Goal: Use online tool/utility: Utilize a website feature to perform a specific function

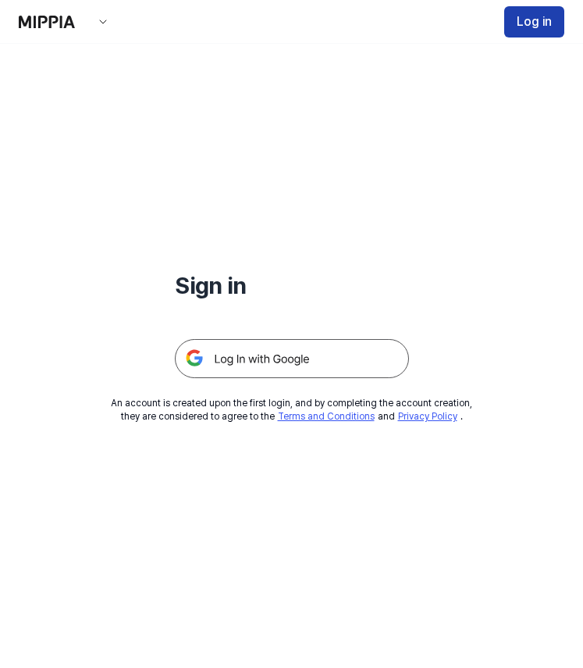
click at [536, 17] on button "Log in" at bounding box center [535, 21] width 60 height 31
click at [206, 287] on h1 "Sign in" at bounding box center [292, 285] width 234 height 33
click at [94, 18] on button "button" at bounding box center [100, 22] width 19 height 12
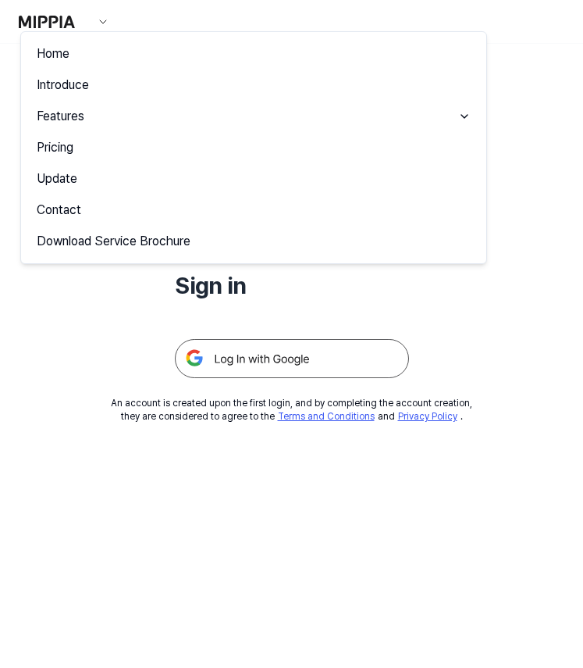
click at [48, 54] on link "Home" at bounding box center [253, 53] width 453 height 31
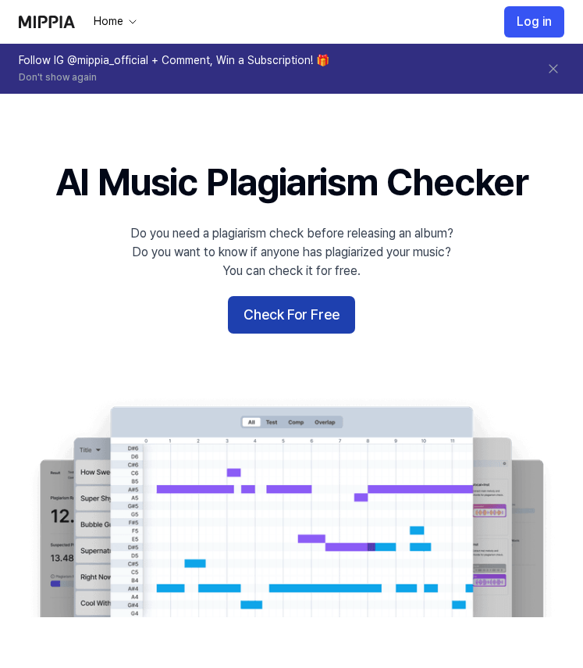
click at [292, 302] on button "Check For Free" at bounding box center [291, 314] width 127 height 37
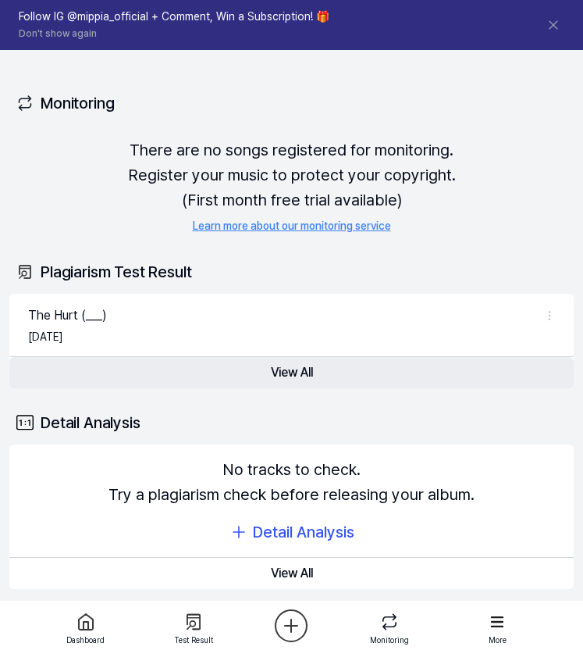
click at [301, 371] on button "View All" at bounding box center [291, 372] width 565 height 31
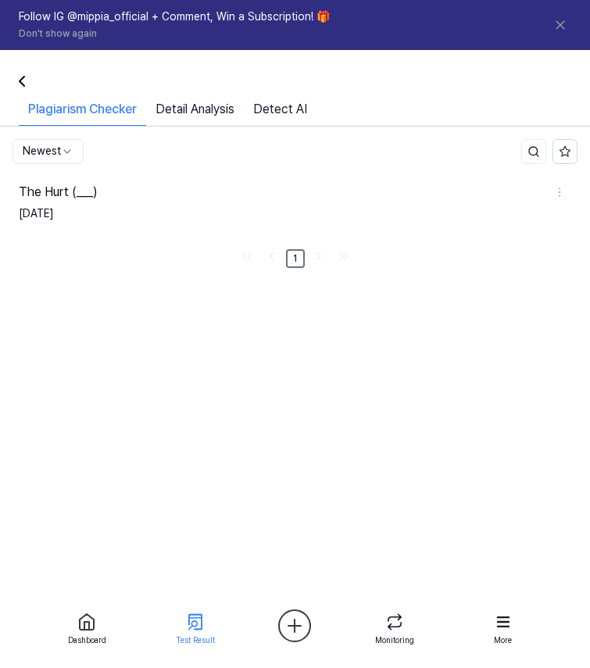
click at [500, 620] on icon at bounding box center [503, 622] width 22 height 22
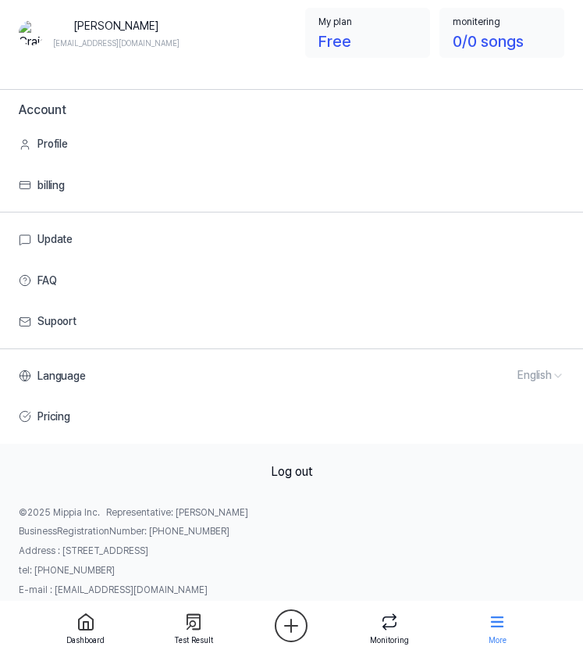
click at [87, 626] on icon at bounding box center [86, 621] width 19 height 19
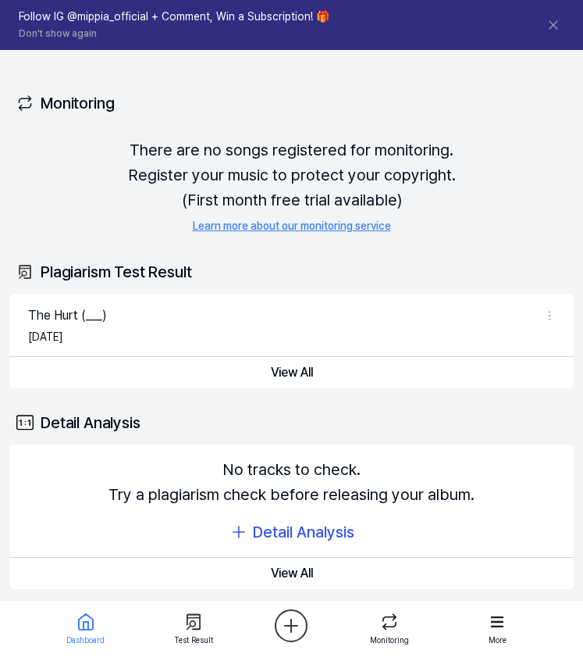
click at [290, 631] on html "Dashboard Pricing Update Contact 1 [PERSON_NAME] Follow IG @mippia_official + C…" at bounding box center [291, 334] width 583 height 668
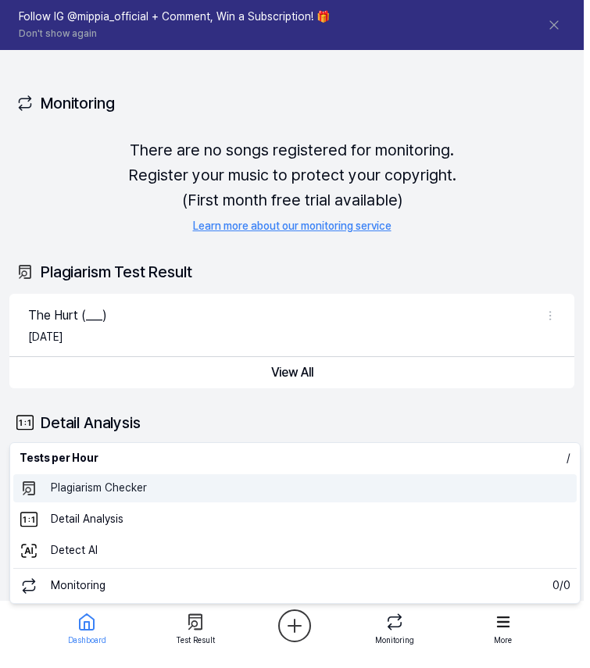
click at [100, 487] on 표절검사 "Plagiarism Checker" at bounding box center [294, 488] width 563 height 28
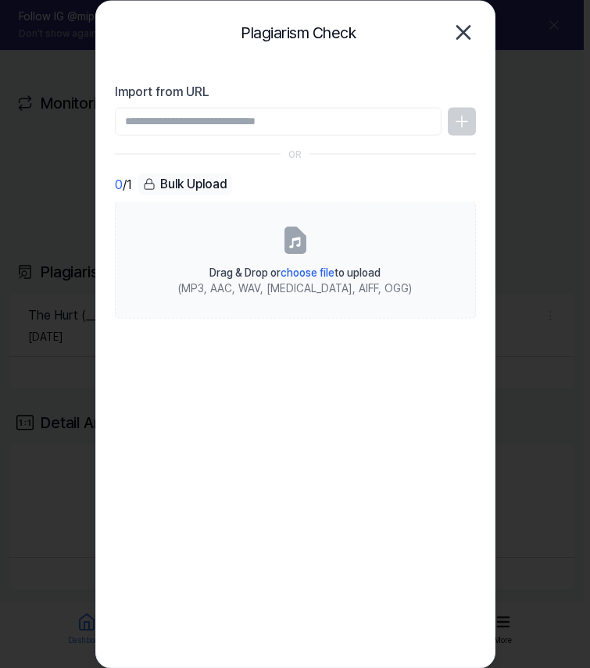
click at [466, 30] on icon "button" at bounding box center [463, 32] width 25 height 25
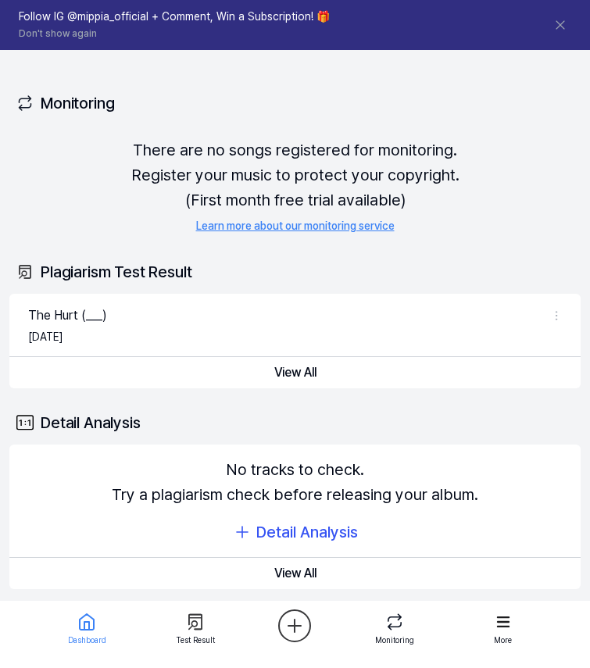
click at [291, 625] on html "Dashboard Pricing Update Contact 1 [PERSON_NAME] Follow IG @mippia_official + C…" at bounding box center [295, 334] width 590 height 668
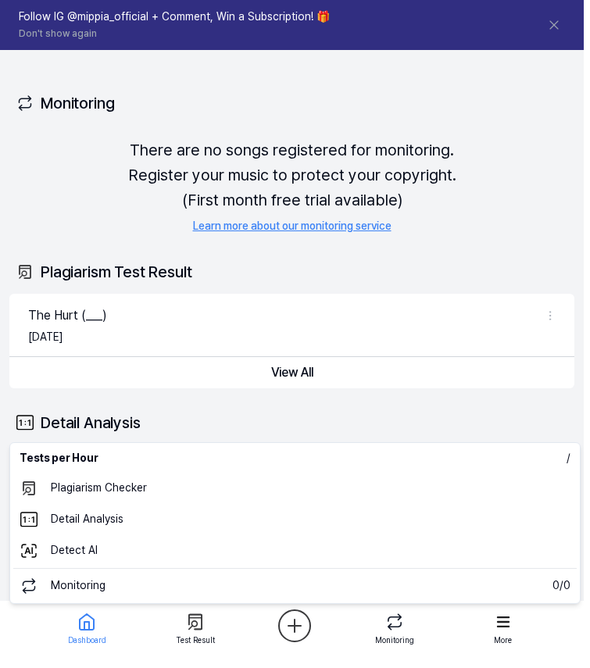
click at [60, 623] on html "Dashboard Pricing Update Contact 1 [PERSON_NAME] Follow IG @mippia_official + C…" at bounding box center [295, 334] width 590 height 668
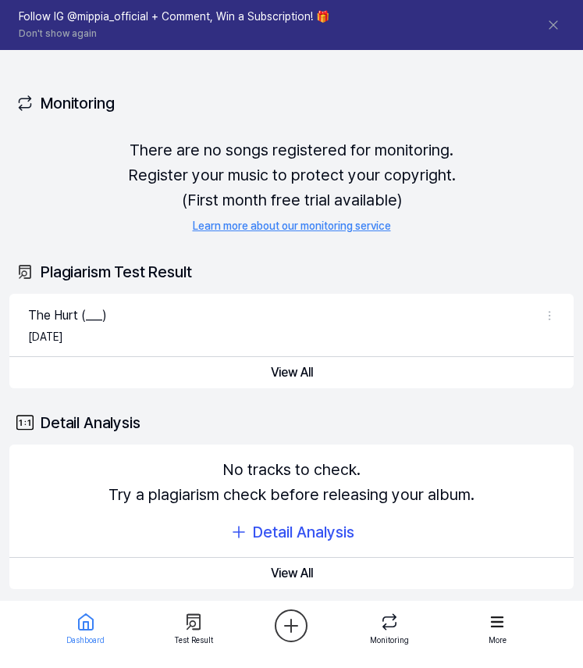
click at [85, 623] on icon at bounding box center [86, 621] width 19 height 19
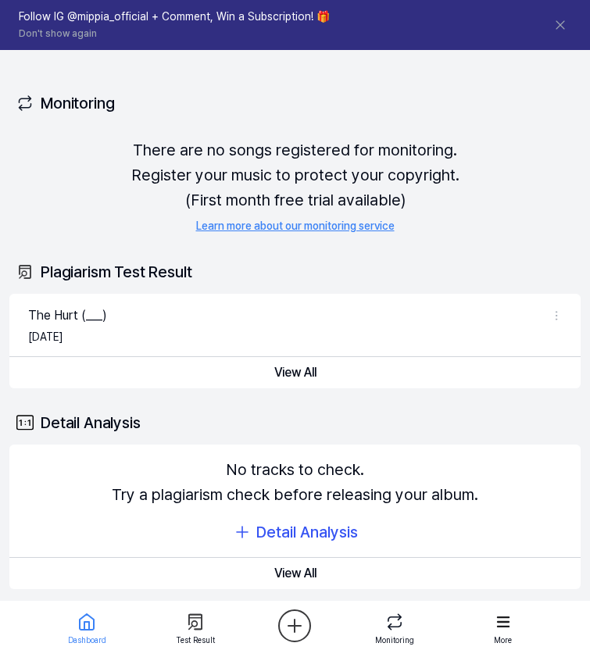
click at [289, 623] on html "Dashboard Pricing Update Contact 1 [PERSON_NAME] Follow IG @mippia_official + C…" at bounding box center [295, 334] width 590 height 668
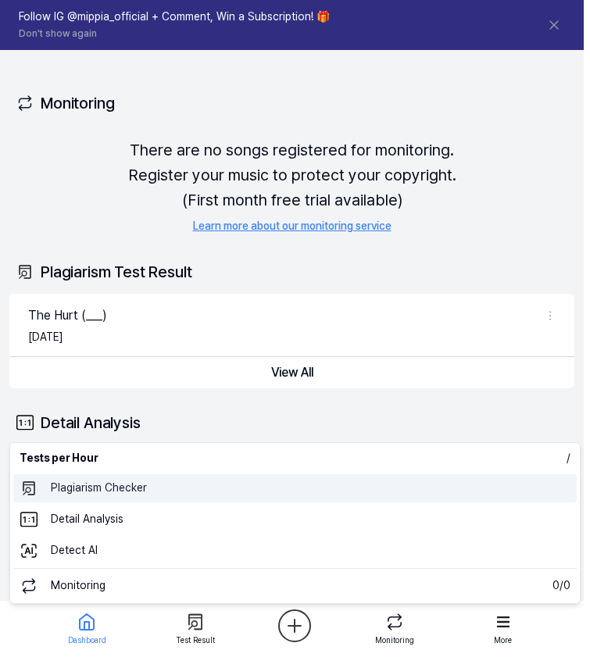
click at [116, 493] on 표절검사 "Plagiarism Checker" at bounding box center [294, 488] width 563 height 28
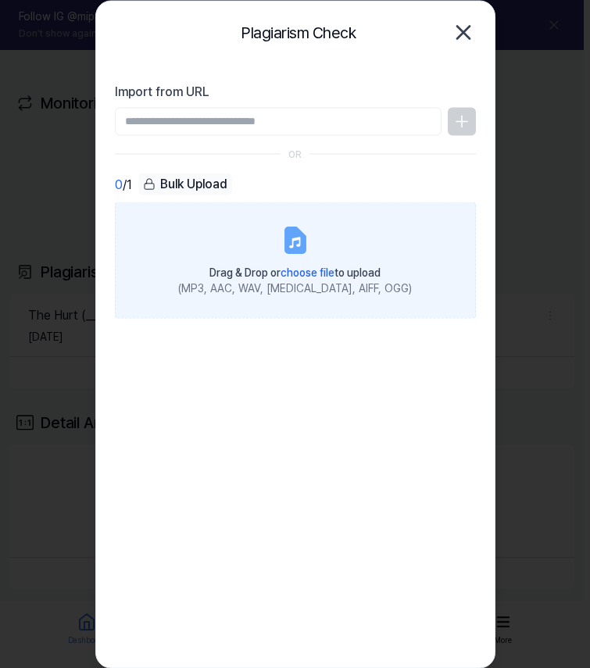
click at [292, 242] on icon at bounding box center [294, 242] width 11 height 11
click at [0, 0] on input "Drag & Drop or choose file to upload (MP3, AAC, WAV, [MEDICAL_DATA], AIFF, OGG)" at bounding box center [0, 0] width 0 height 0
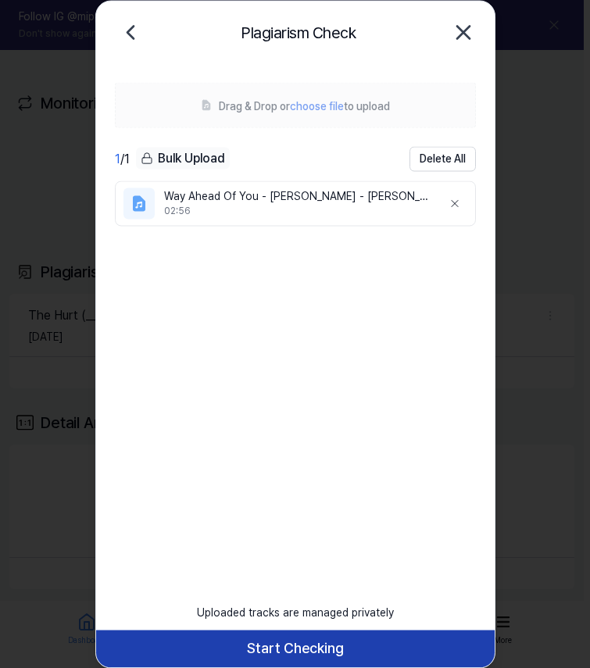
click at [298, 653] on button "Start Checking" at bounding box center [295, 647] width 398 height 37
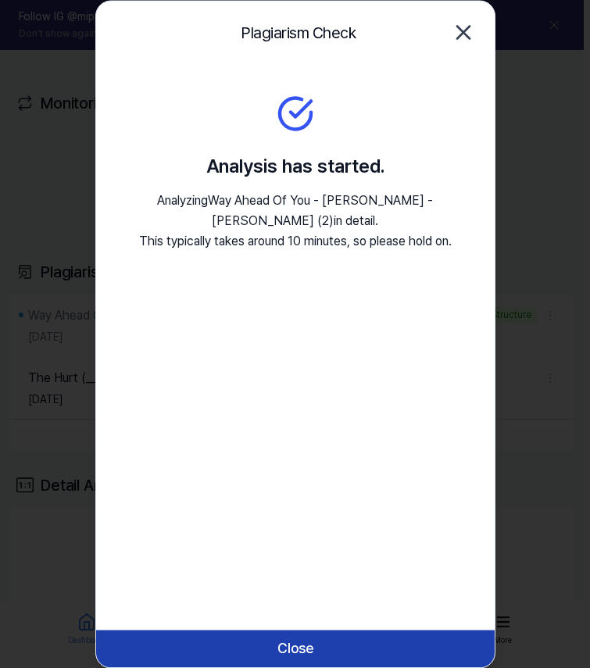
click at [294, 649] on button "Close" at bounding box center [295, 647] width 398 height 37
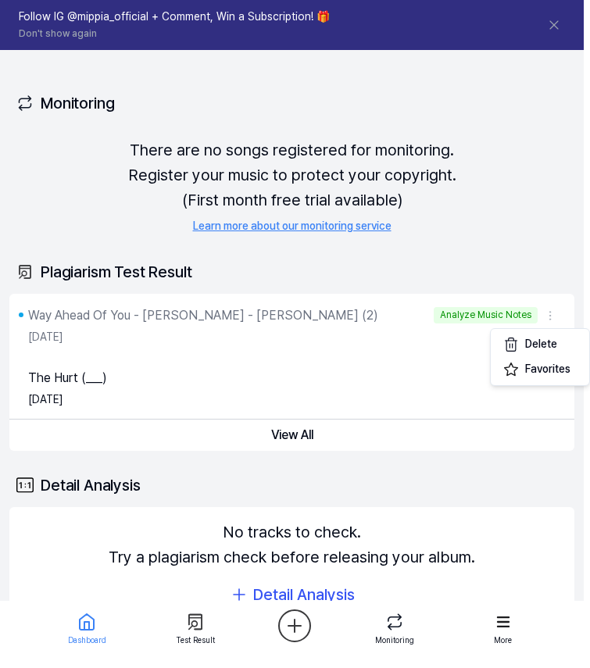
click at [550, 317] on html "Dashboard Pricing Update Contact 1 [PERSON_NAME] Follow IG @mippia_official + C…" at bounding box center [295, 334] width 590 height 668
click at [482, 318] on html "Dashboard Pricing Update Contact 1 [PERSON_NAME] Follow IG @mippia_official + C…" at bounding box center [295, 334] width 590 height 668
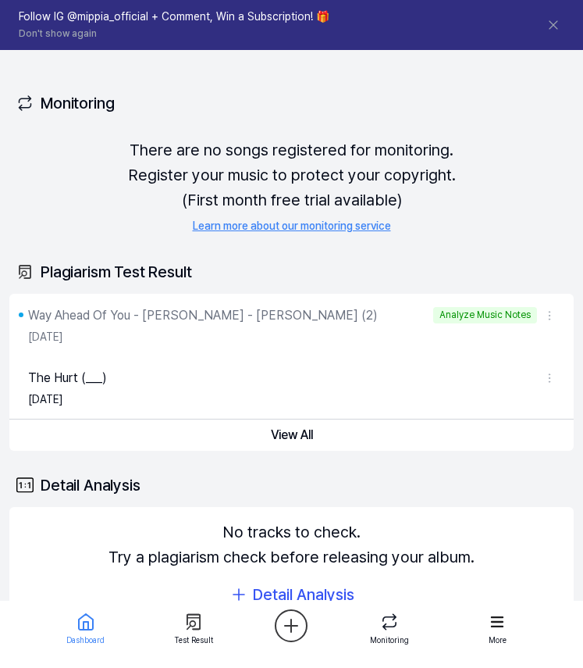
click at [156, 317] on div "Way Ahead Of You - [PERSON_NAME] - [PERSON_NAME] (2)" at bounding box center [203, 315] width 350 height 19
click at [59, 313] on div "Way Ahead Of You - [PERSON_NAME] - [PERSON_NAME] (2)" at bounding box center [203, 315] width 350 height 19
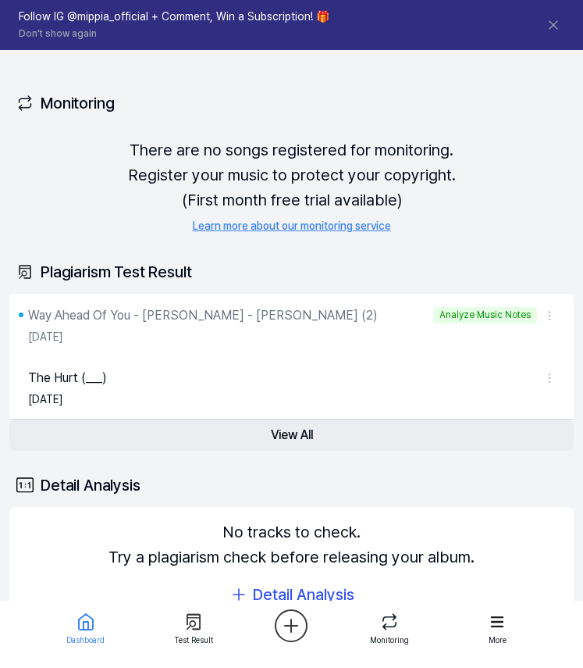
click at [283, 433] on button "View All" at bounding box center [291, 434] width 565 height 31
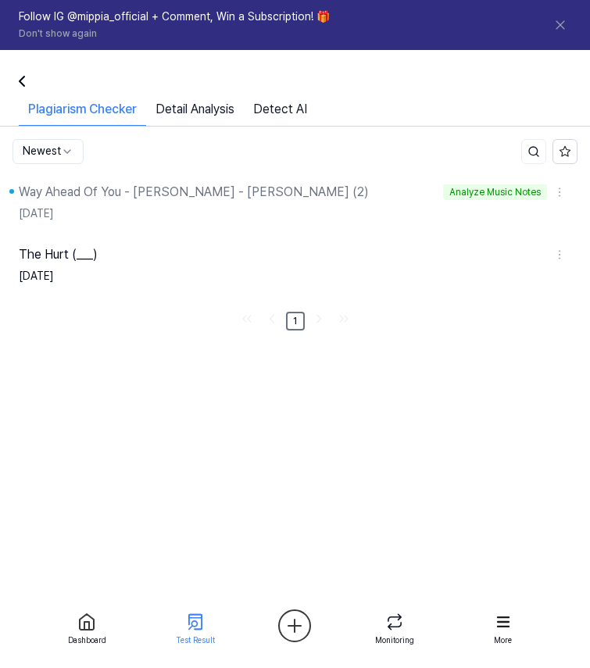
click at [185, 111] on link "Detail Analysis" at bounding box center [195, 113] width 98 height 26
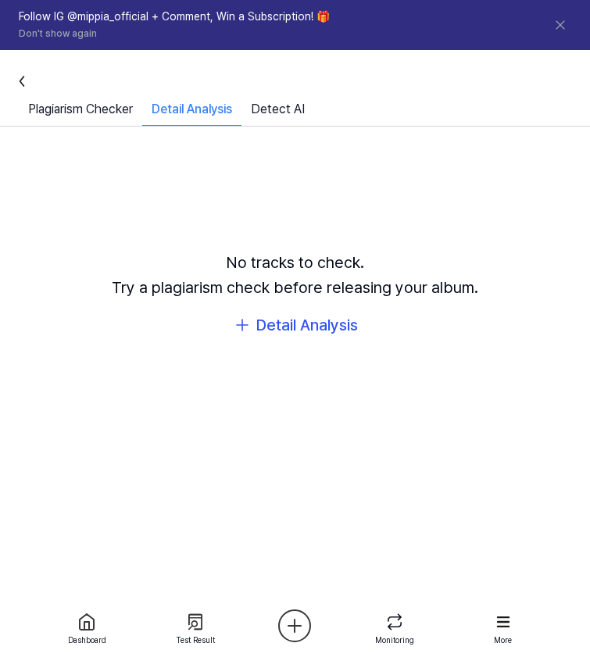
click at [45, 111] on link "Plagiarism Checker" at bounding box center [80, 113] width 123 height 26
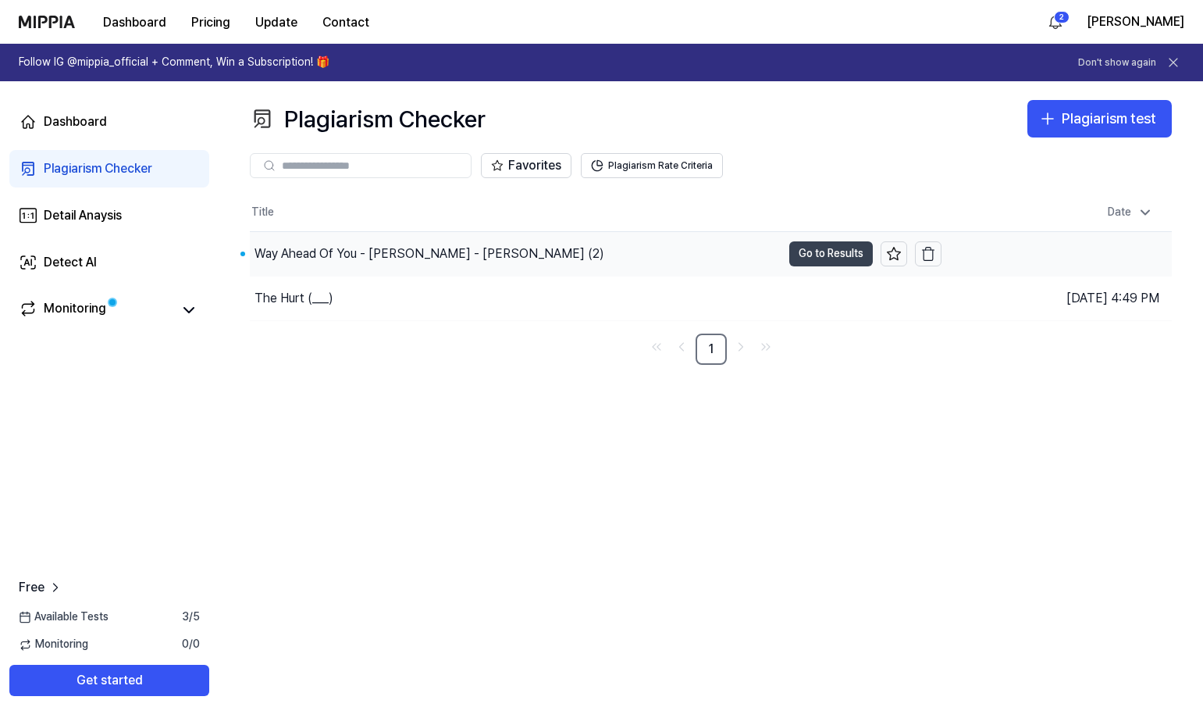
click at [583, 248] on button "Go to Results" at bounding box center [832, 253] width 84 height 25
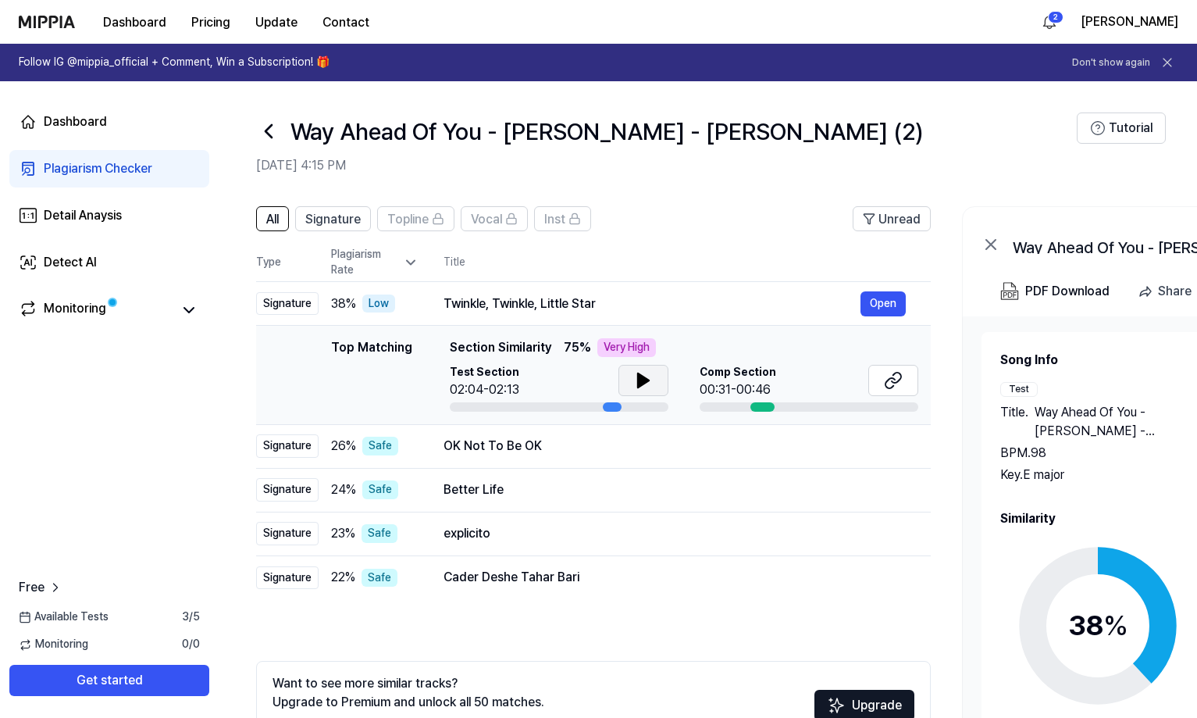
click at [583, 383] on icon at bounding box center [643, 380] width 11 height 14
click at [583, 377] on icon at bounding box center [893, 380] width 19 height 19
click at [583, 381] on icon at bounding box center [643, 380] width 11 height 14
click at [583, 381] on icon at bounding box center [640, 380] width 3 height 12
